Goal: Information Seeking & Learning: Check status

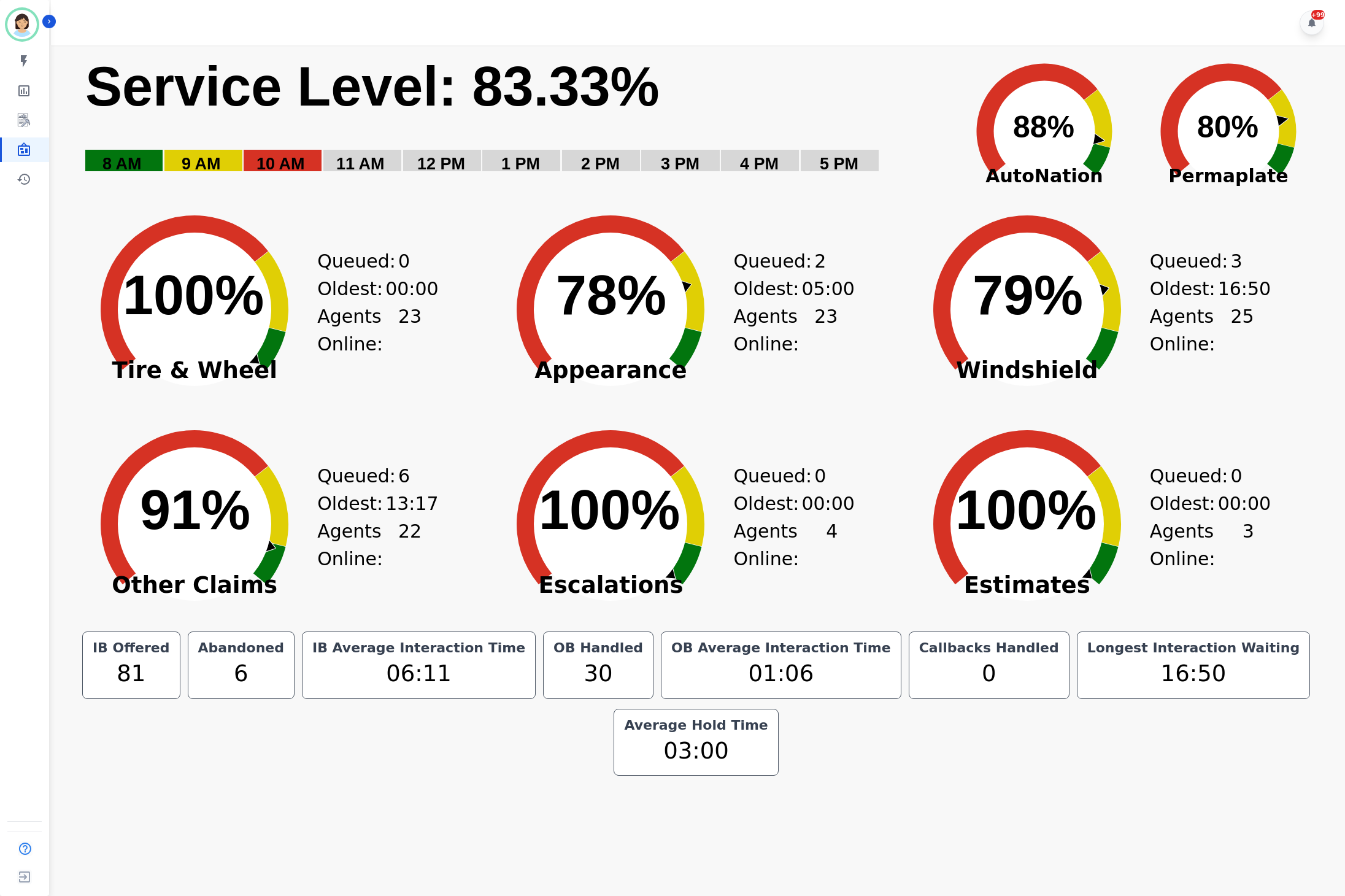
click at [97, 610] on icon "Created with Highcharts 10.3.3 91% ​ 91%" at bounding box center [194, 515] width 245 height 214
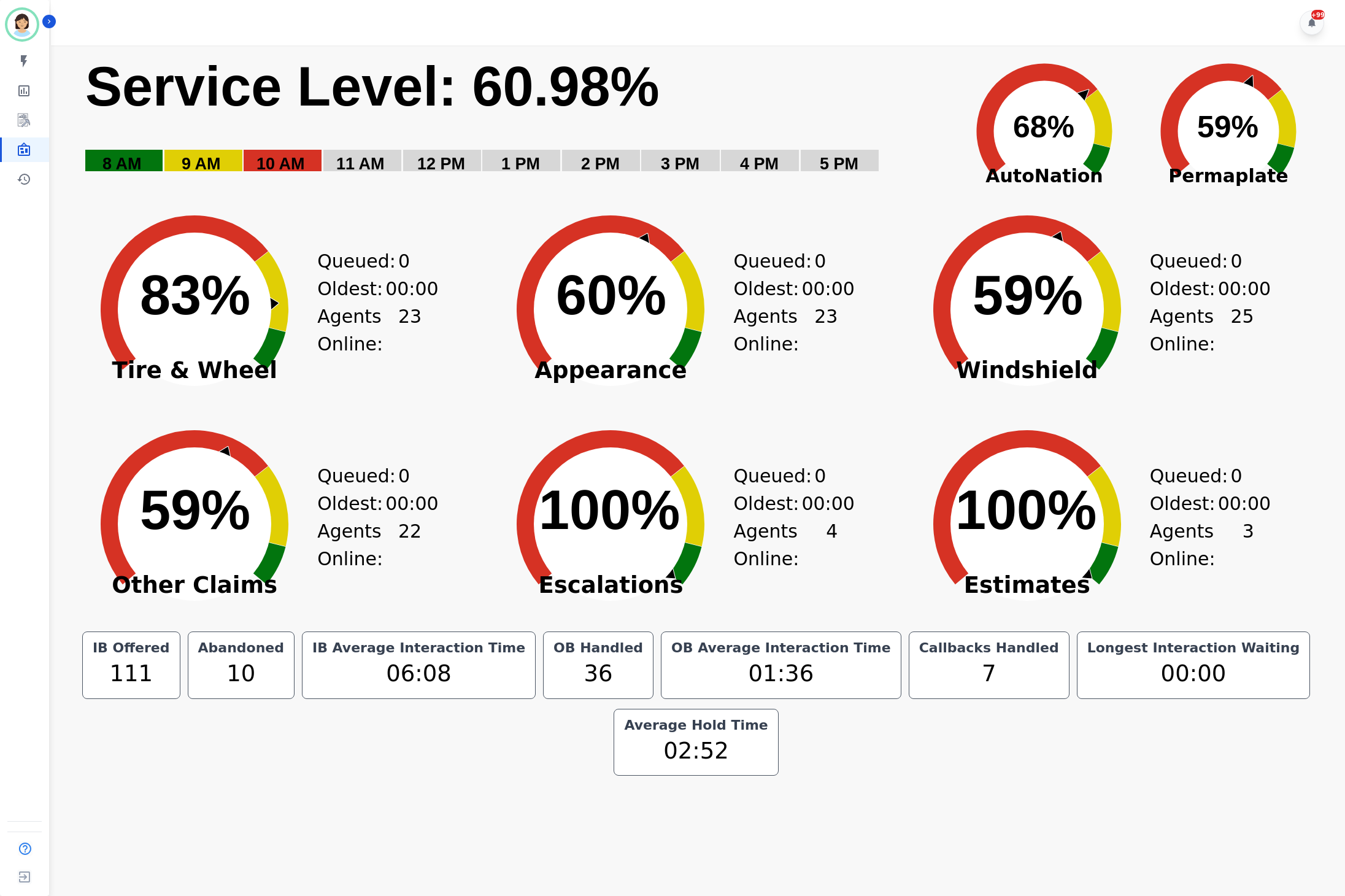
click at [1103, 19] on div "+99" at bounding box center [700, 22] width 1298 height 45
drag, startPoint x: 108, startPoint y: 268, endPoint x: 142, endPoint y: 255, distance: 36.4
click at [109, 268] on icon at bounding box center [195, 309] width 197 height 197
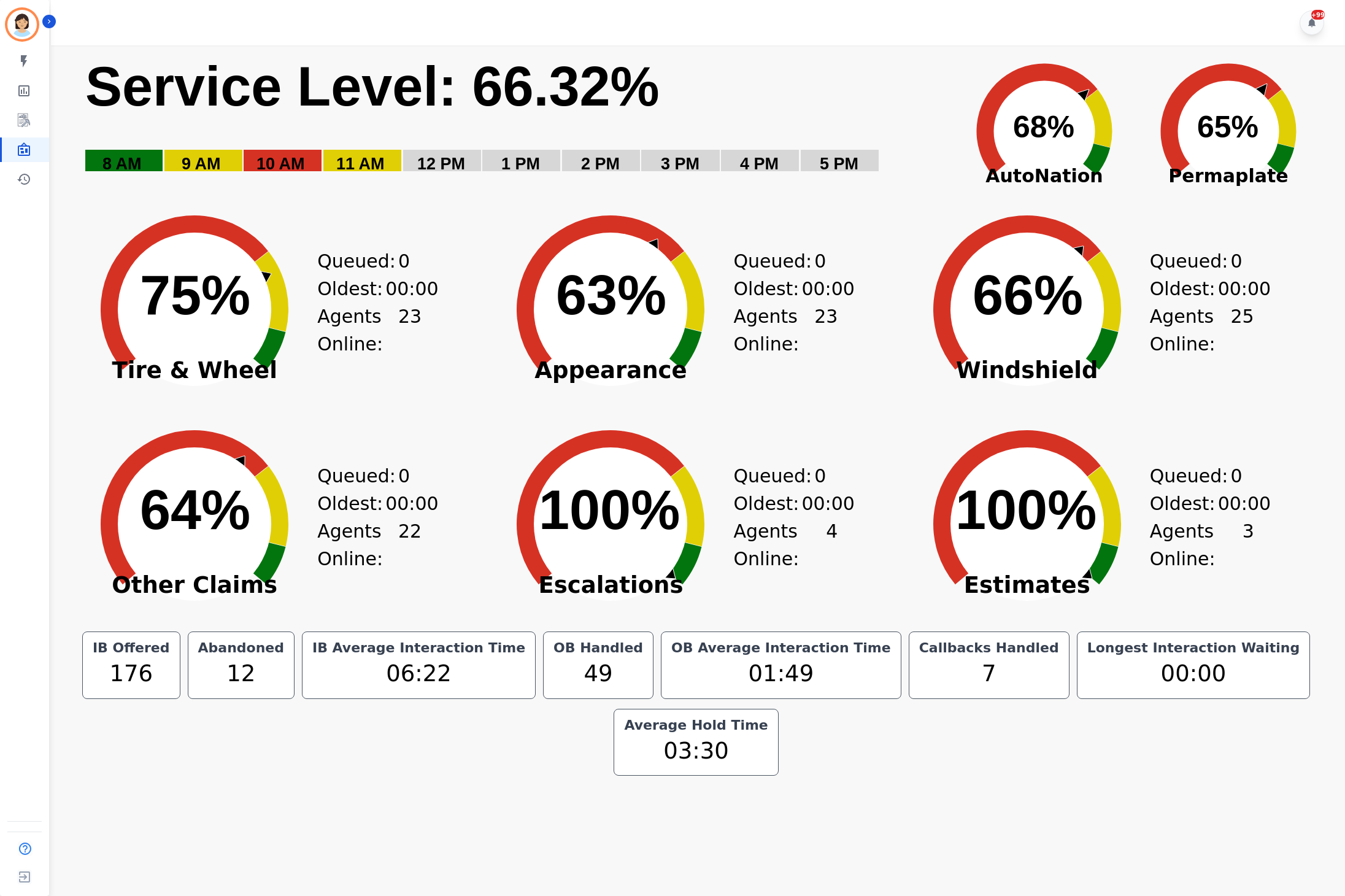
click at [861, 270] on div "Created with Highcharts 10.3.3 63% ​ 63% Appearance Queued: 0 Oldest: 00:00 Age…" at bounding box center [695, 300] width 416 height 214
